Goal: Obtain resource: Download file/media

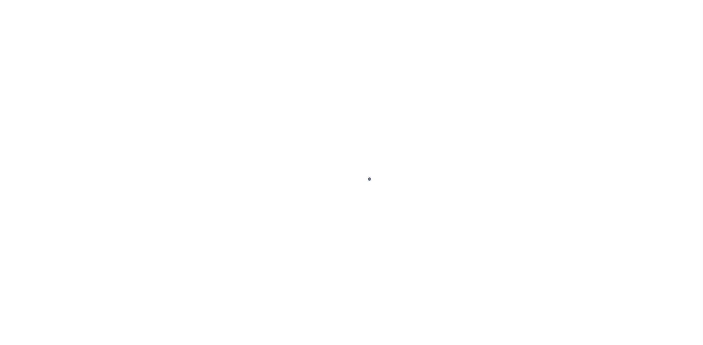
select select
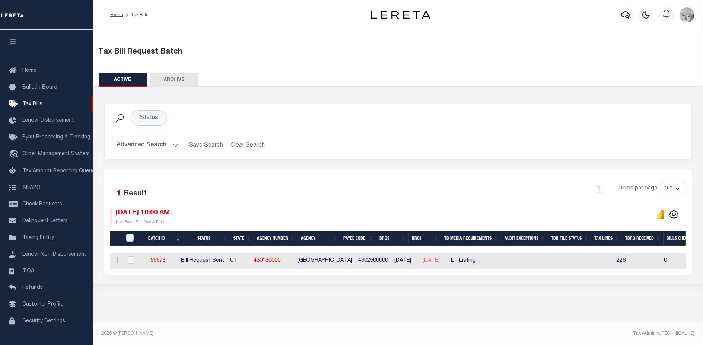
click at [144, 144] on button "Advanced Search" at bounding box center [148, 145] width 62 height 15
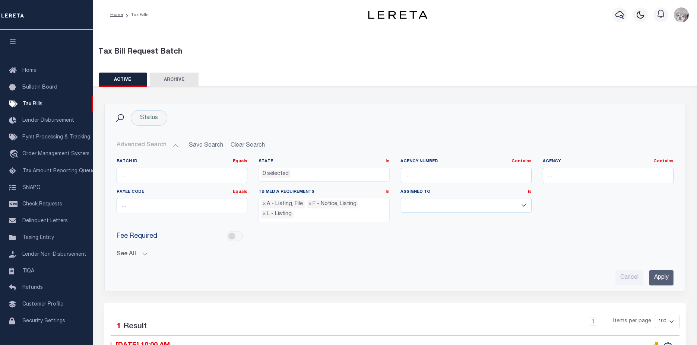
click at [126, 252] on button "See All" at bounding box center [395, 254] width 557 height 7
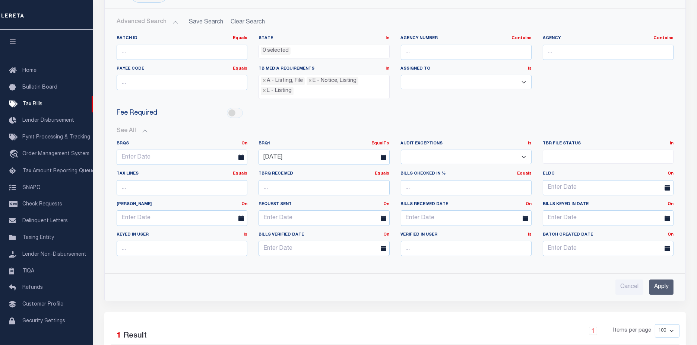
scroll to position [124, 0]
click at [328, 154] on input "[DATE]" at bounding box center [324, 156] width 131 height 15
click at [314, 222] on span "13" at bounding box center [315, 225] width 15 height 15
type input "[DATE]"
click at [662, 285] on input "Apply" at bounding box center [661, 287] width 24 height 15
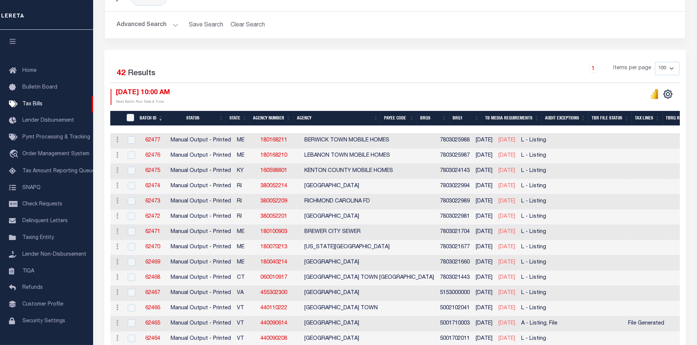
scroll to position [83, 0]
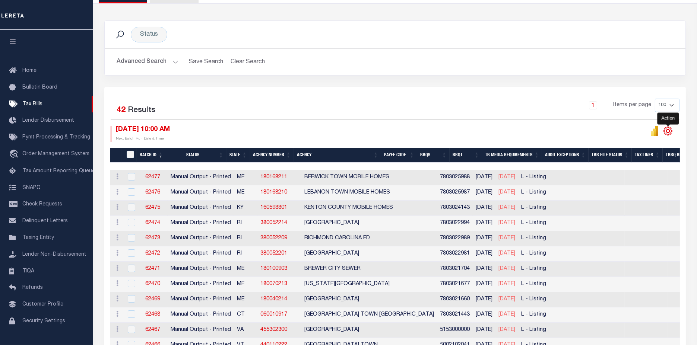
click at [665, 130] on icon "" at bounding box center [668, 131] width 8 height 8
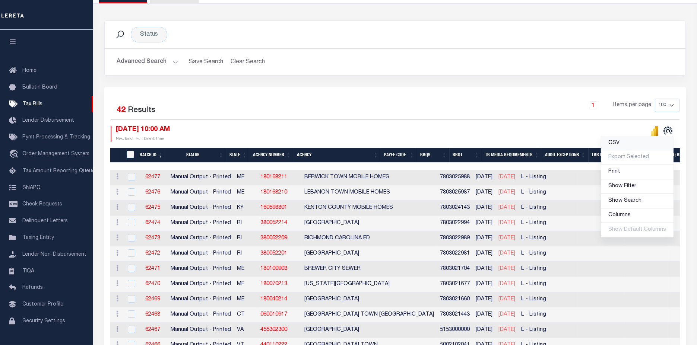
click at [642, 145] on link "CSV" at bounding box center [637, 143] width 73 height 15
